Goal: Check status: Check status

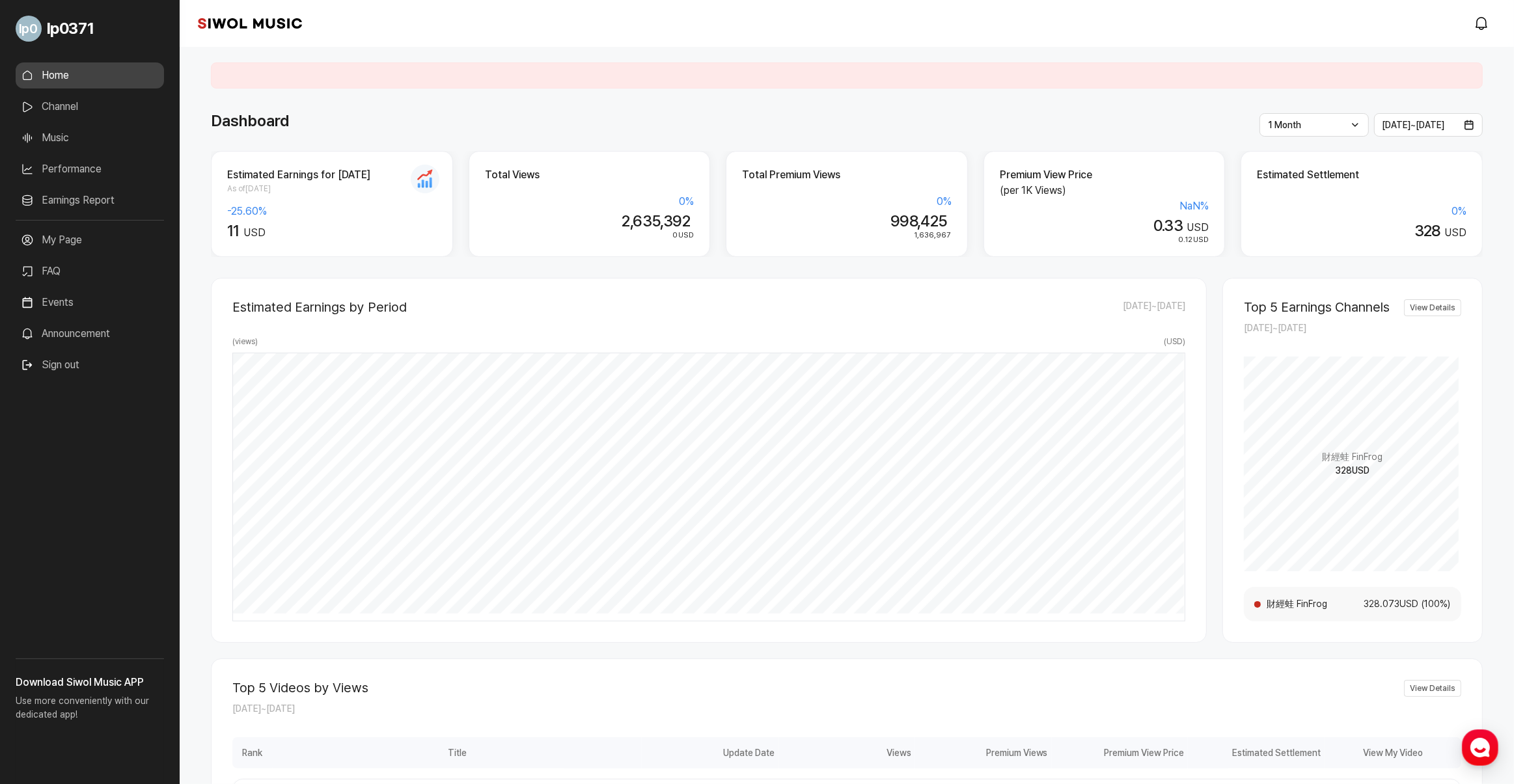
click at [80, 168] on link "Performance" at bounding box center [90, 169] width 148 height 26
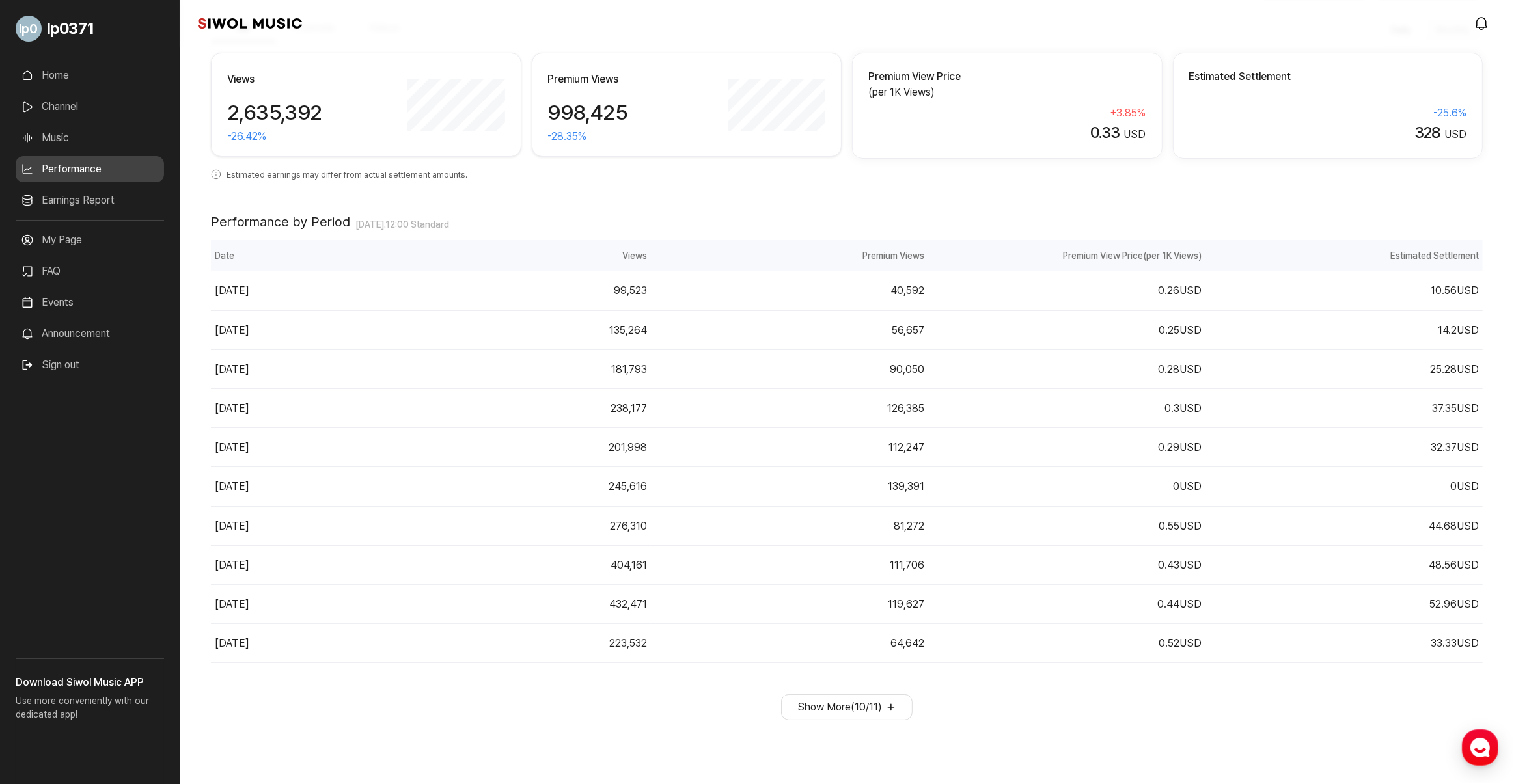
scroll to position [93, 0]
click at [92, 203] on link "Earnings Report" at bounding box center [90, 200] width 148 height 26
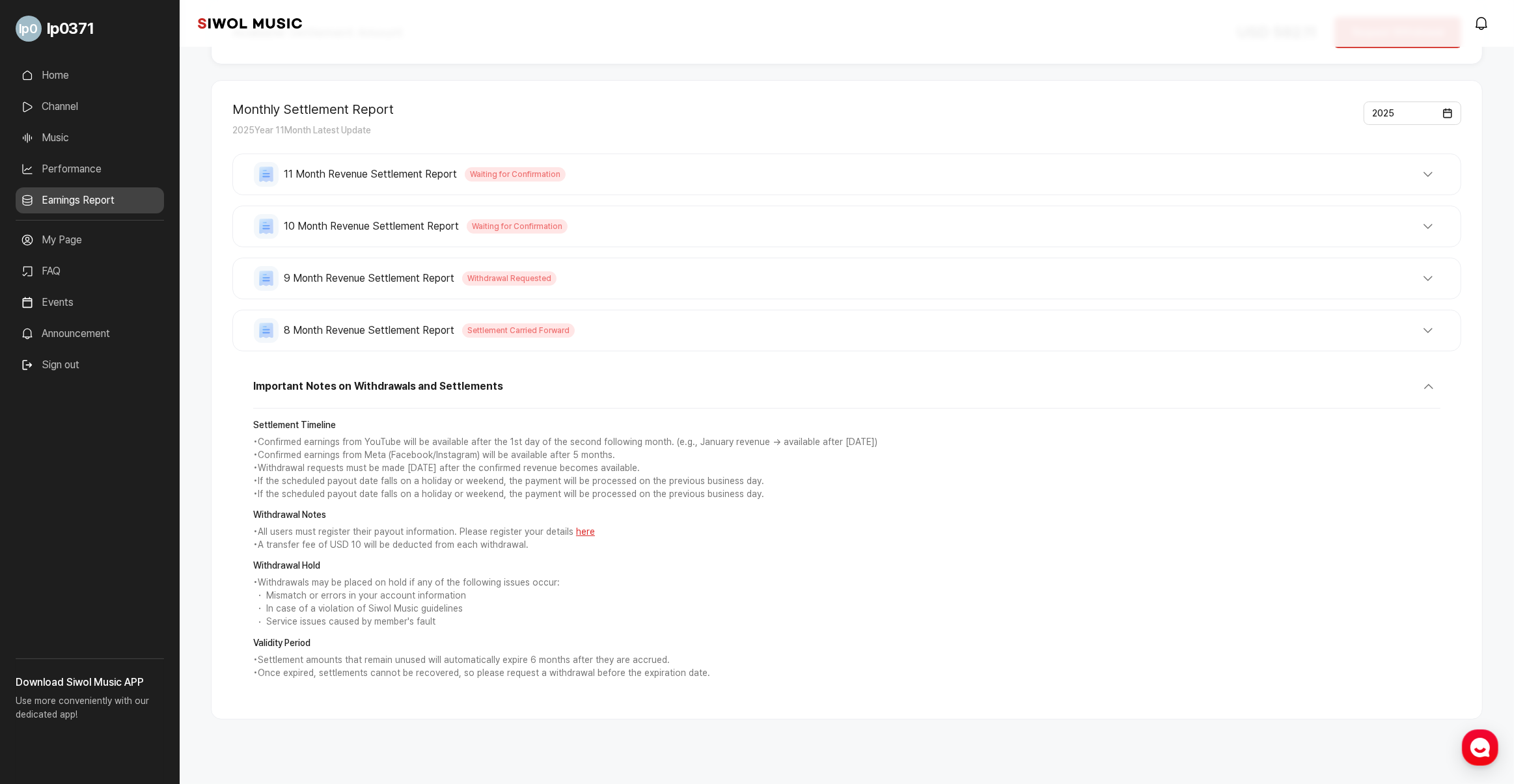
scroll to position [144, 0]
drag, startPoint x: 250, startPoint y: 558, endPoint x: 591, endPoint y: 596, distance: 343.1
click at [591, 596] on div "Important Notes on Withdrawals and Settlements Settlement Timeline • Confirmed …" at bounding box center [847, 530] width 1229 height 331
click at [591, 596] on li "Mismatch or errors in your account information" at bounding box center [847, 593] width 1187 height 13
drag, startPoint x: 307, startPoint y: 547, endPoint x: 520, endPoint y: 551, distance: 213.0
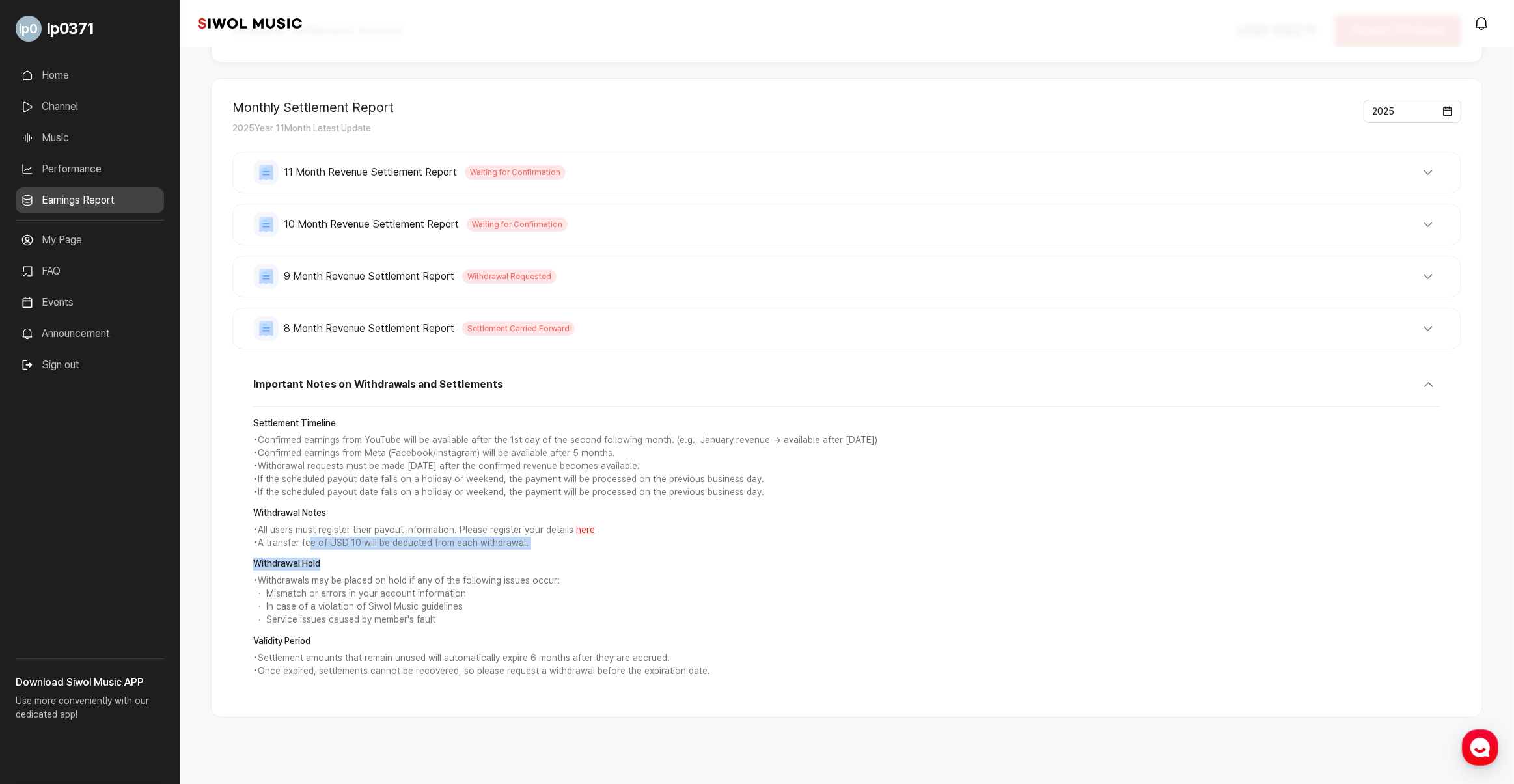
click at [520, 551] on div "Settlement Timeline • Confirmed earnings from YouTube will be available after t…" at bounding box center [847, 548] width 1187 height 282
drag, startPoint x: 531, startPoint y: 541, endPoint x: 249, endPoint y: 517, distance: 283.0
click at [249, 517] on div "Important Notes on Withdrawals and Settlements Settlement Timeline • Confirmed …" at bounding box center [847, 530] width 1229 height 331
click at [778, 525] on p "• All users must register their payout information. Please register your detail…" at bounding box center [847, 529] width 1187 height 13
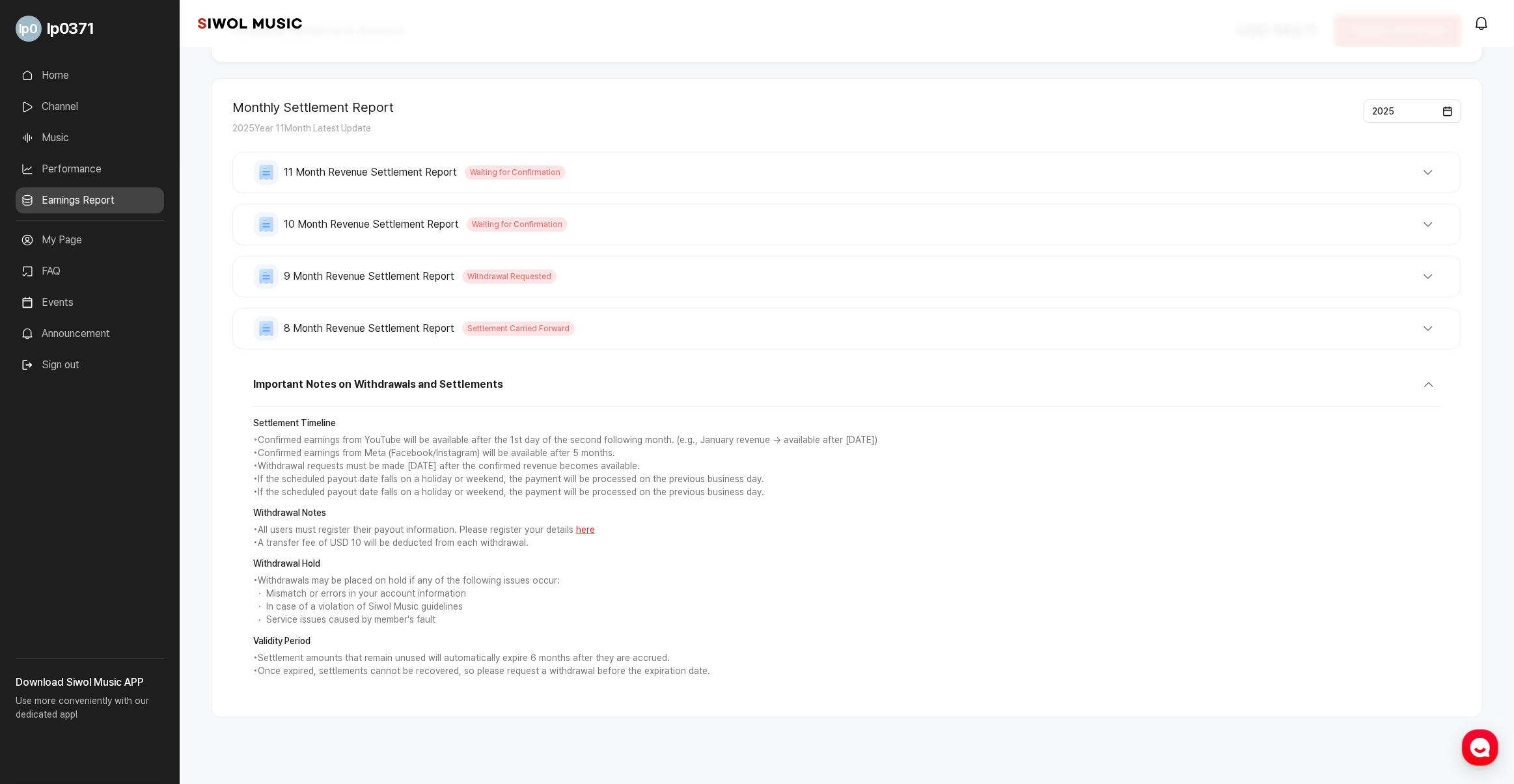
scroll to position [0, 0]
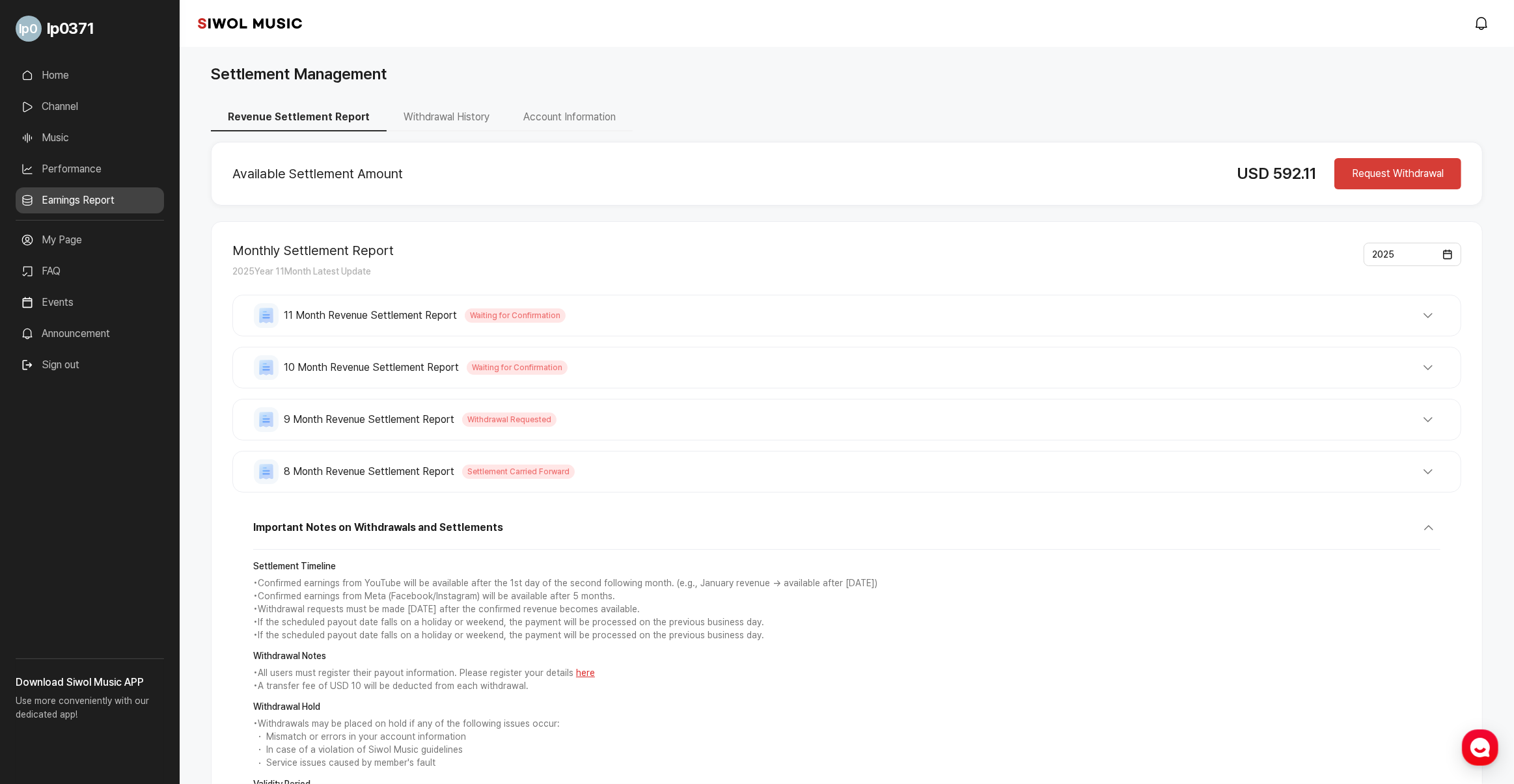
click at [579, 303] on button "11 Month Revenue Settlement Report Waiting for Confirmation" at bounding box center [847, 315] width 1186 height 24
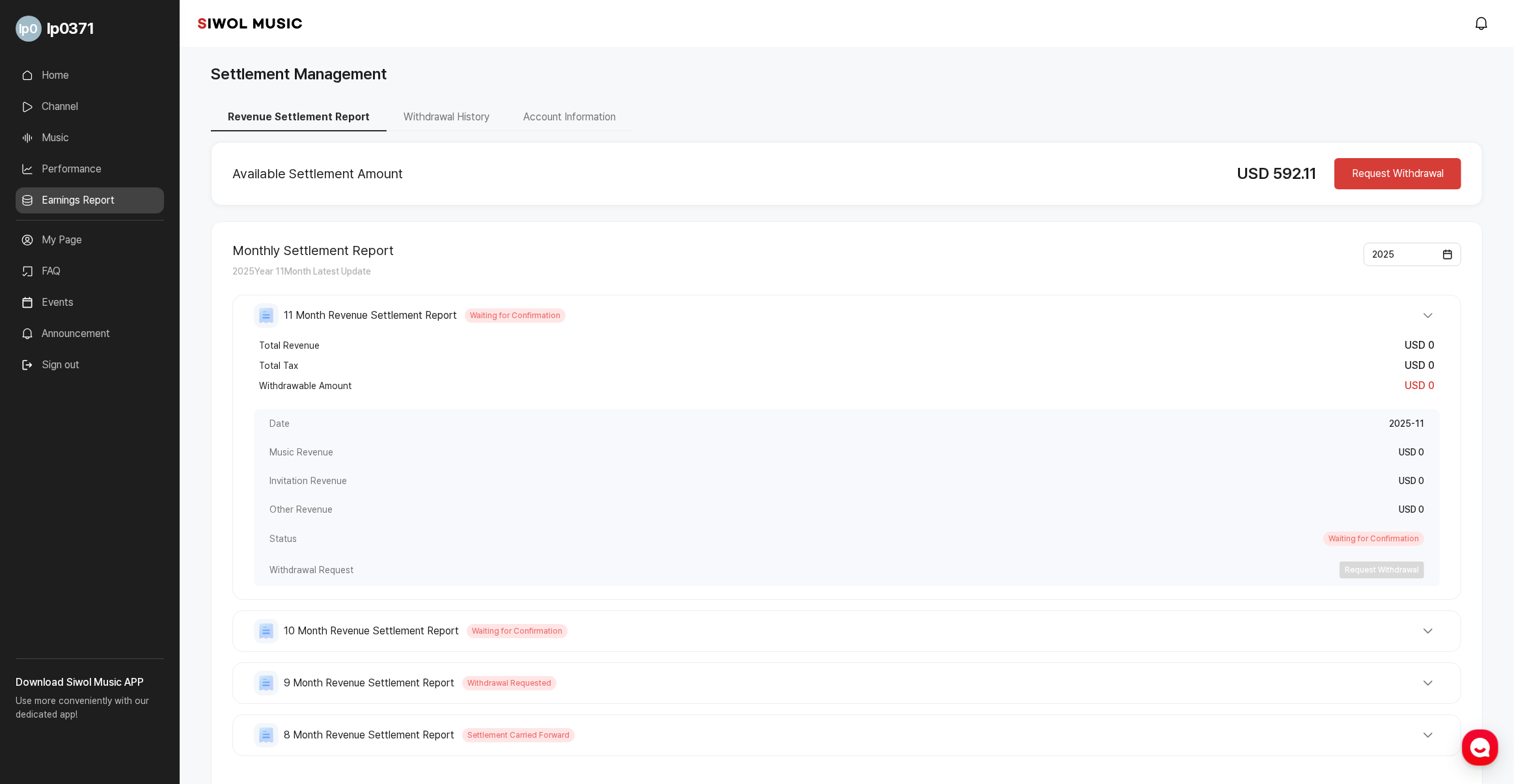
click at [579, 303] on button "11 Month Revenue Settlement Report Waiting for Confirmation" at bounding box center [847, 315] width 1186 height 24
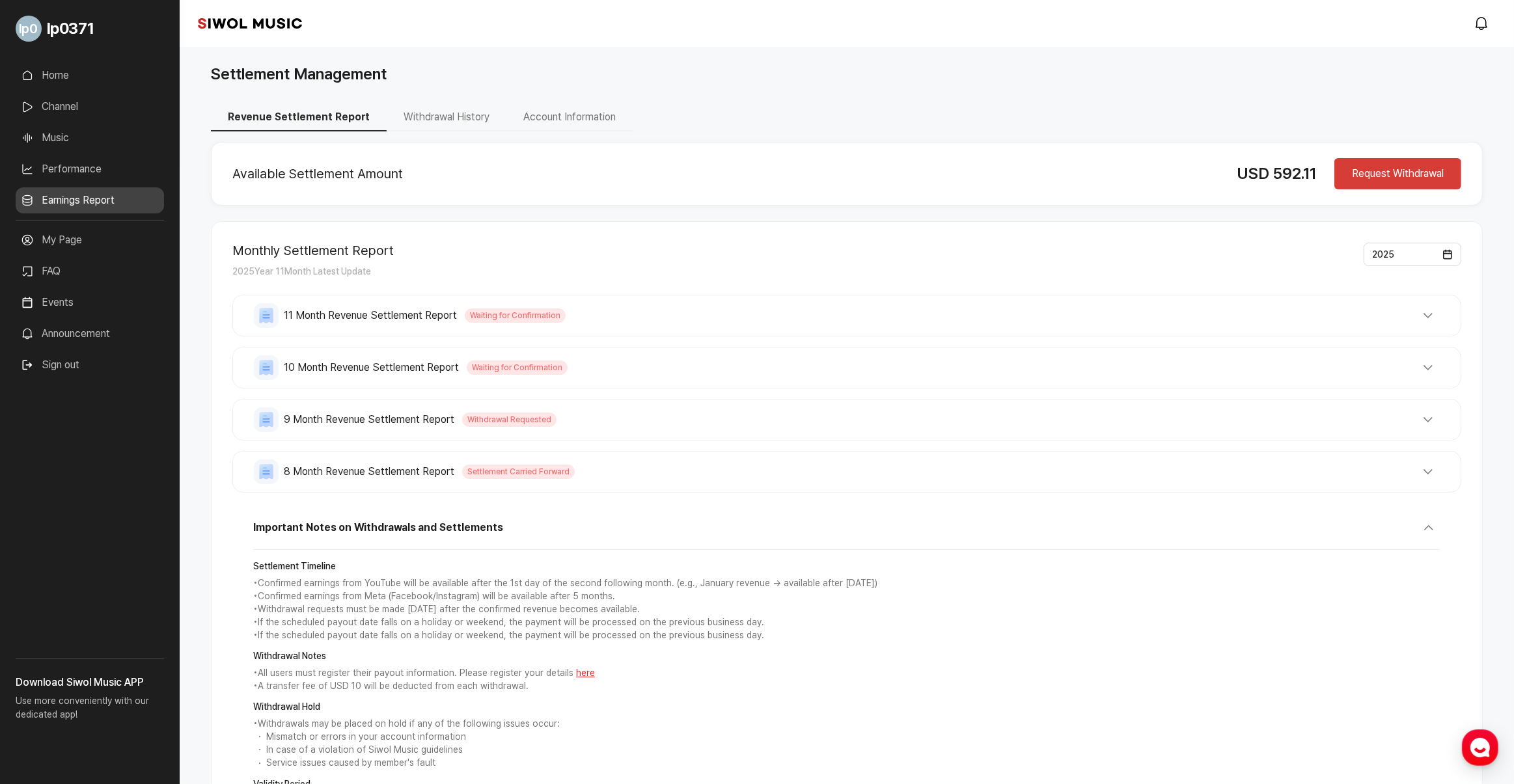
click at [600, 361] on button "10 Month Revenue Settlement Report Waiting for Confirmation" at bounding box center [847, 367] width 1186 height 24
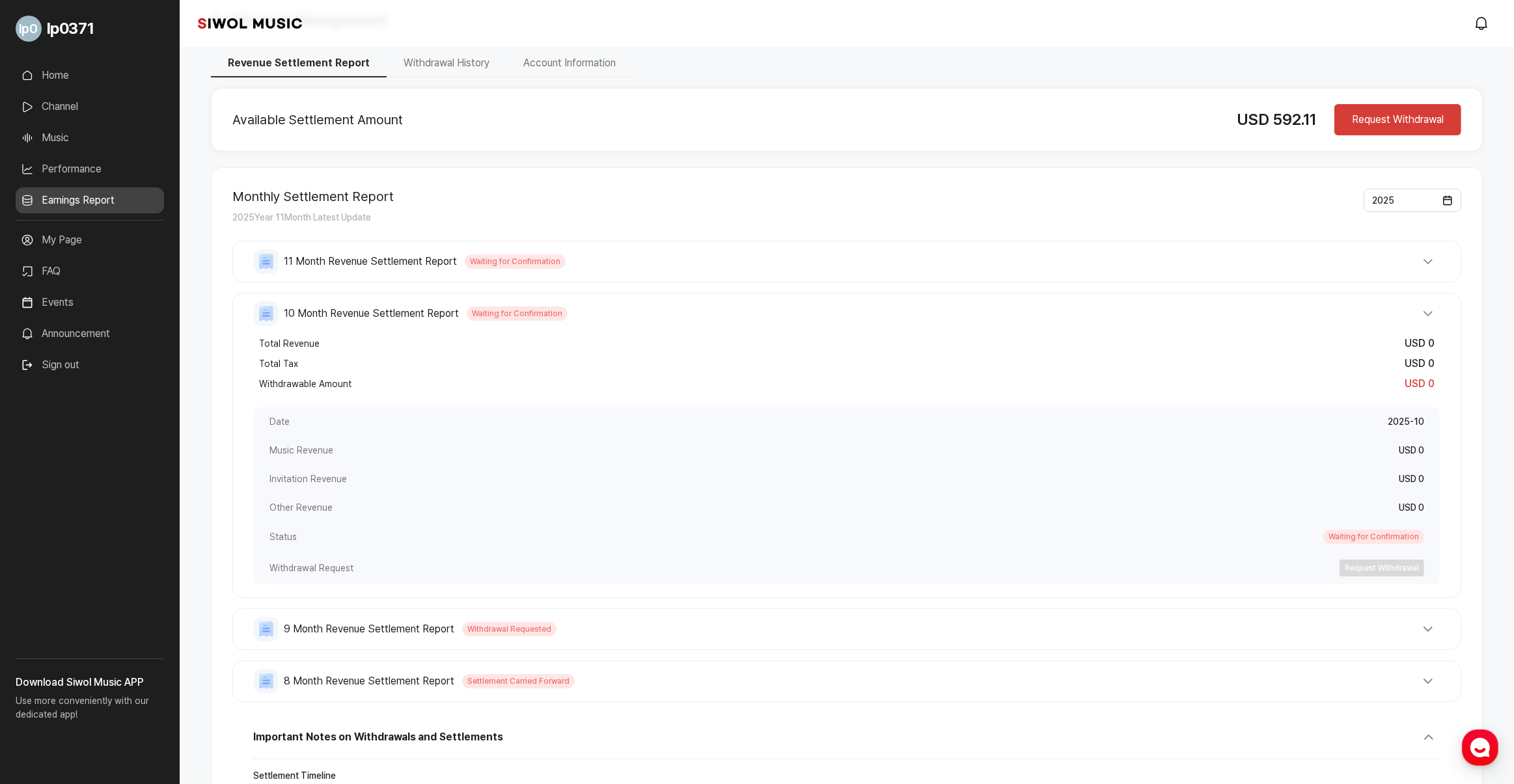
scroll to position [82, 0]
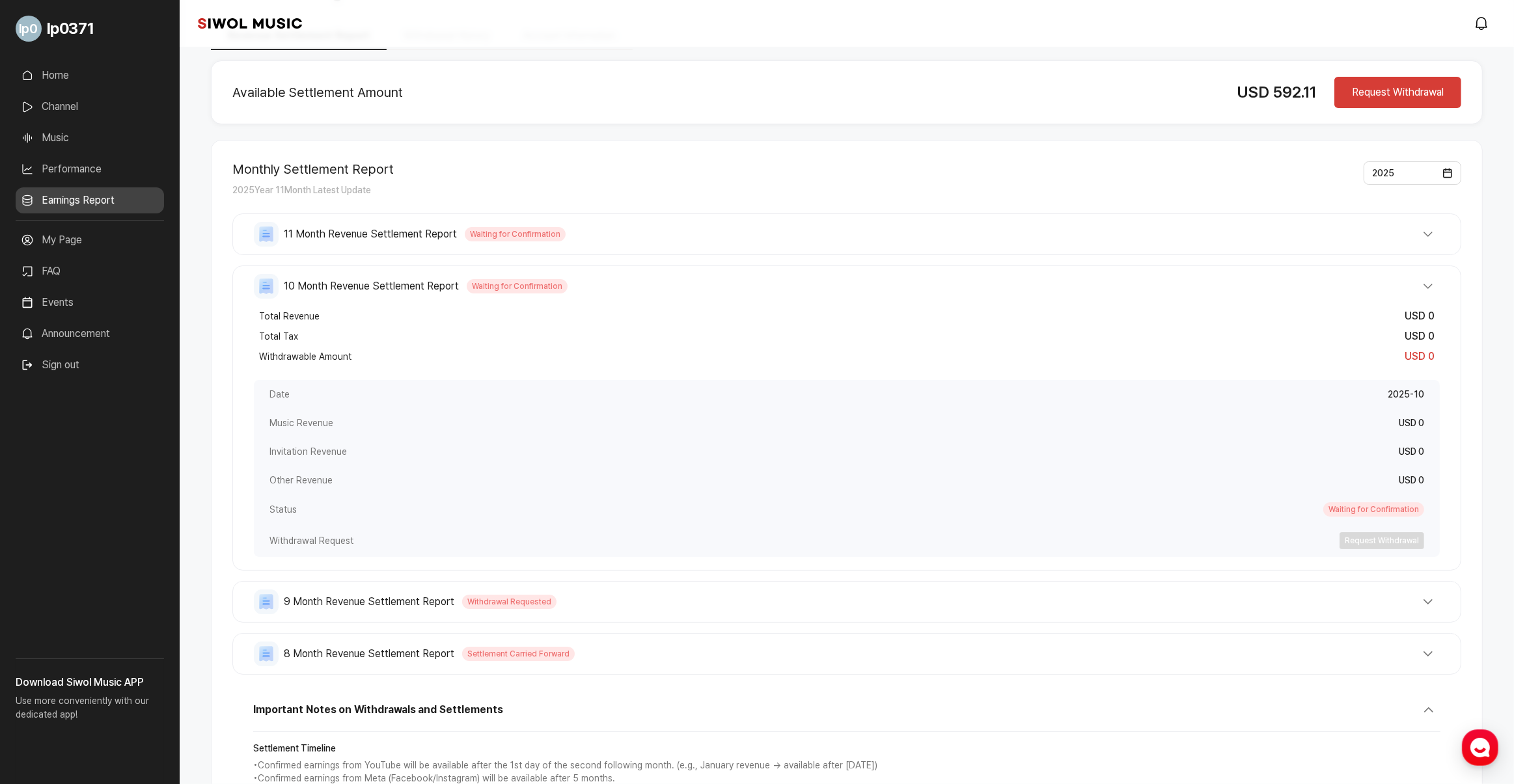
click at [677, 301] on div "10 Month Revenue Settlement Report Waiting for Confirmation Total Revenue USD 0…" at bounding box center [847, 418] width 1229 height 305
click at [681, 602] on button "9 Month Revenue Settlement Report Withdrawal Requested" at bounding box center [847, 601] width 1186 height 24
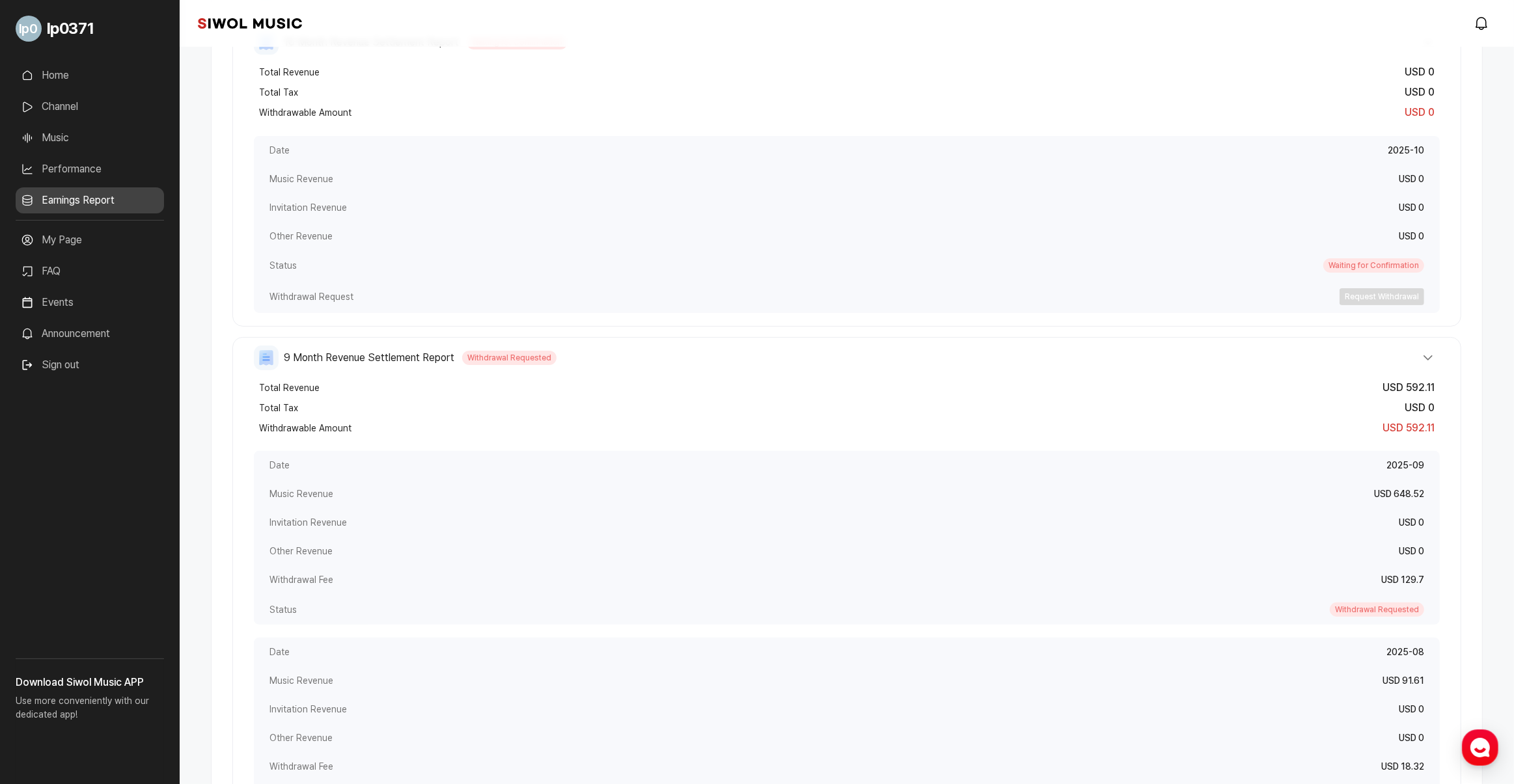
scroll to position [569, 0]
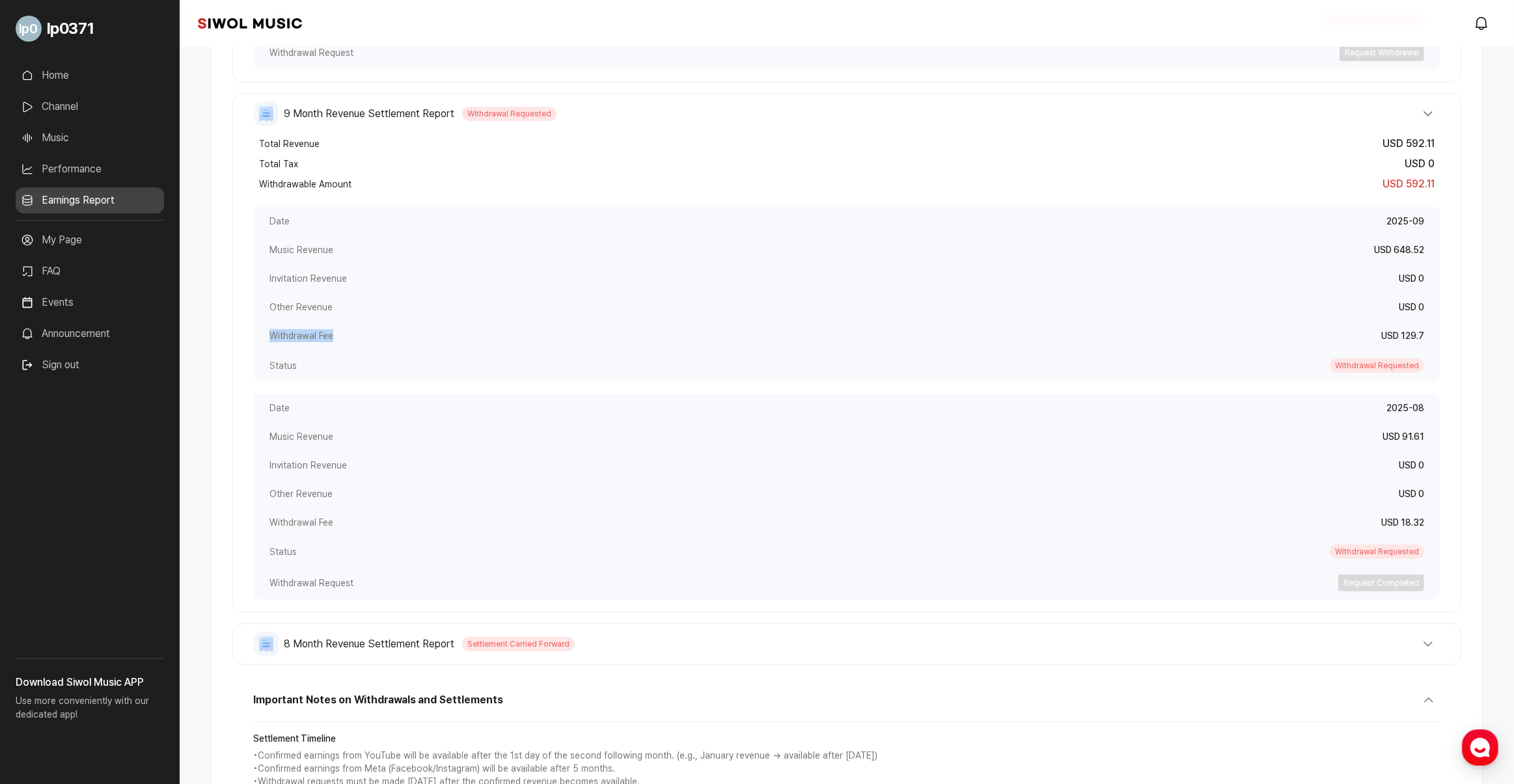
drag, startPoint x: 273, startPoint y: 341, endPoint x: 452, endPoint y: 330, distance: 179.3
click at [452, 330] on div "Withdrawal Fee USD 129.7" at bounding box center [847, 335] width 1186 height 28
drag, startPoint x: 452, startPoint y: 330, endPoint x: 465, endPoint y: 330, distance: 13.0
click at [452, 330] on div "Withdrawal Fee USD 129.7" at bounding box center [847, 335] width 1186 height 28
drag, startPoint x: 278, startPoint y: 334, endPoint x: 1599, endPoint y: 334, distance: 1321.0
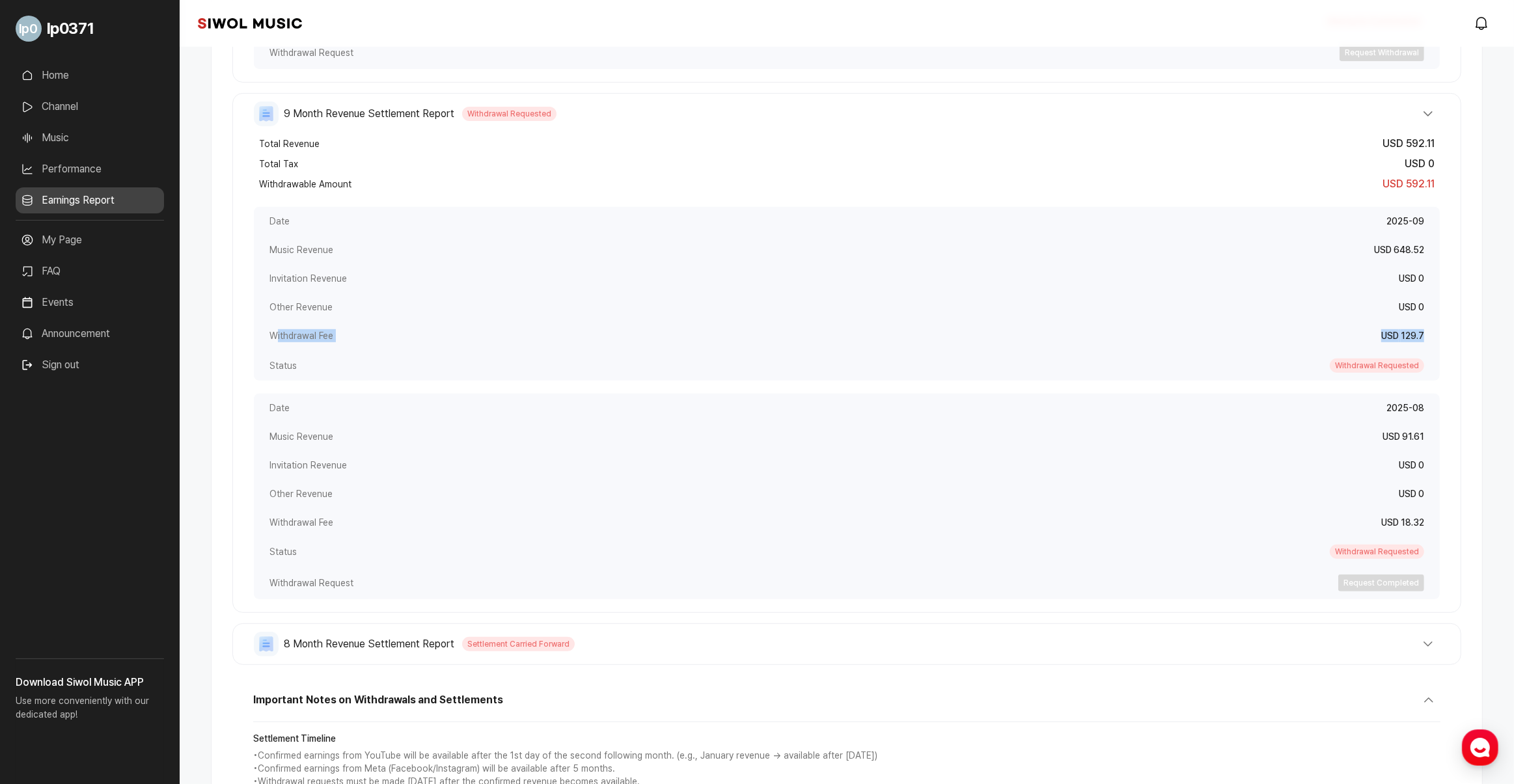
click at [1210, 330] on div "Withdrawal Fee USD 129.7" at bounding box center [847, 335] width 1186 height 28
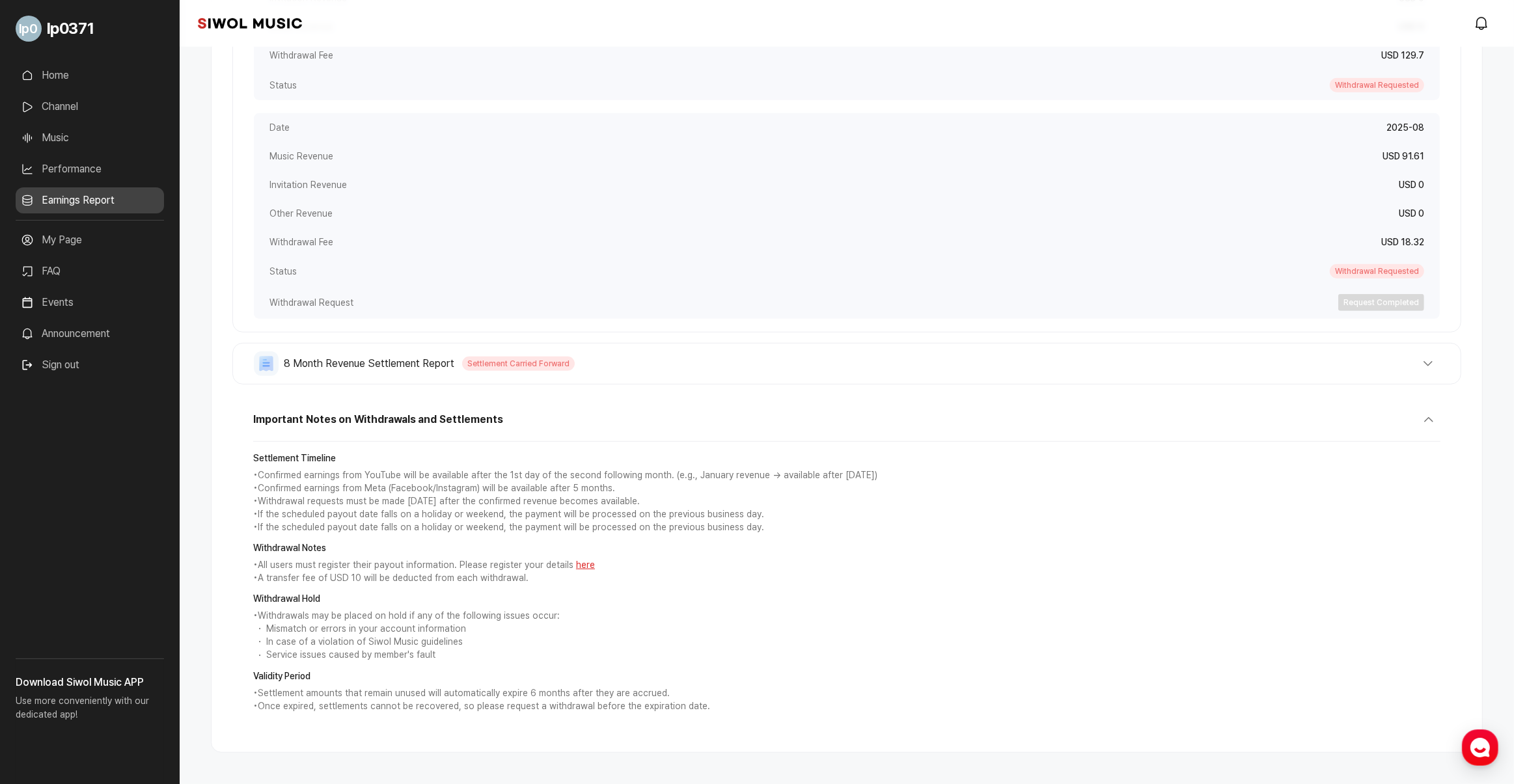
scroll to position [885, 0]
